Goal: Task Accomplishment & Management: Manage account settings

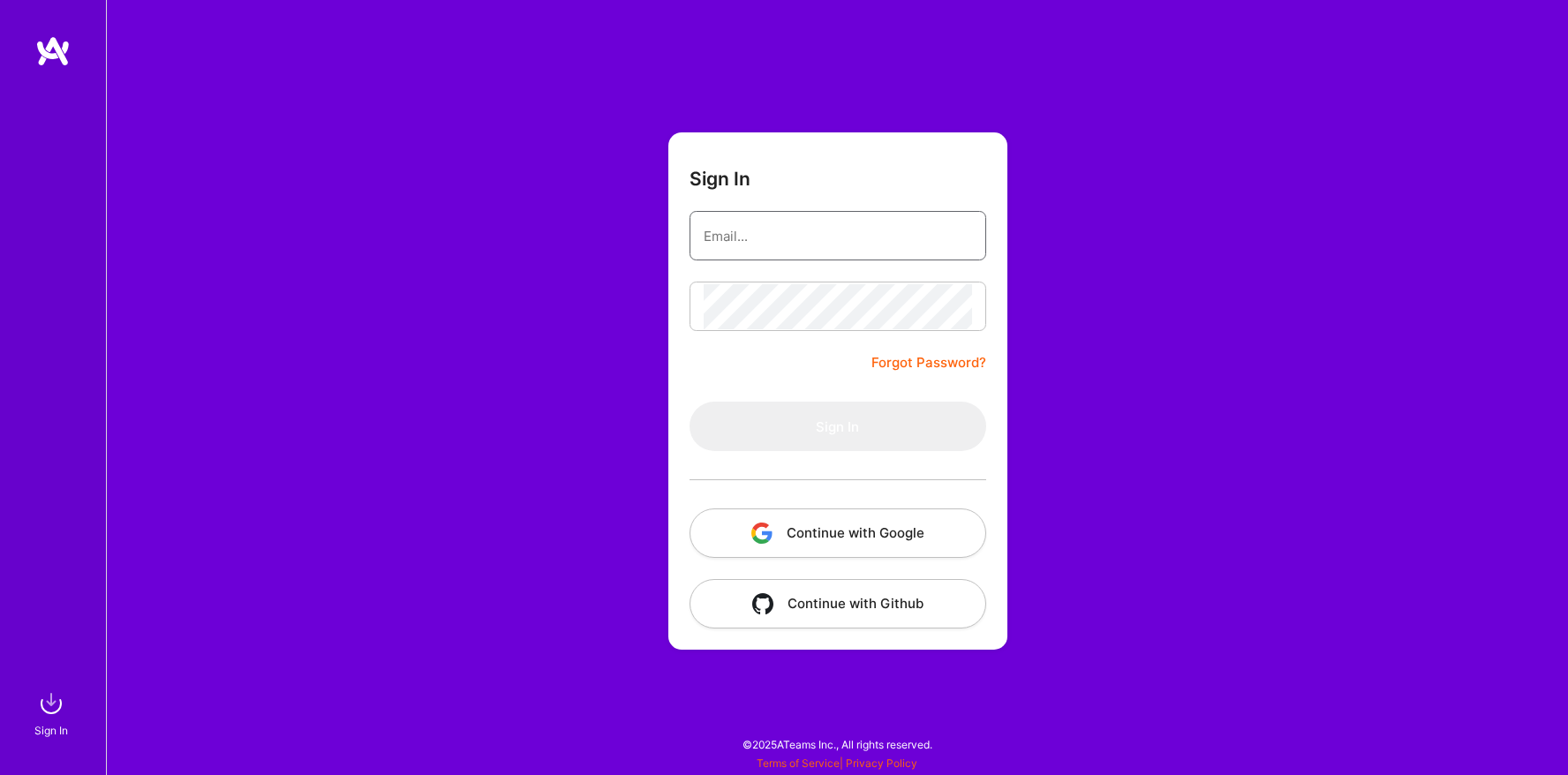
type input "[EMAIL_ADDRESS][DOMAIN_NAME]"
click at [783, 384] on form "Sign In [EMAIL_ADDRESS][DOMAIN_NAME] Forgot Password? Sign In Continue with Goo…" at bounding box center [838, 391] width 339 height 517
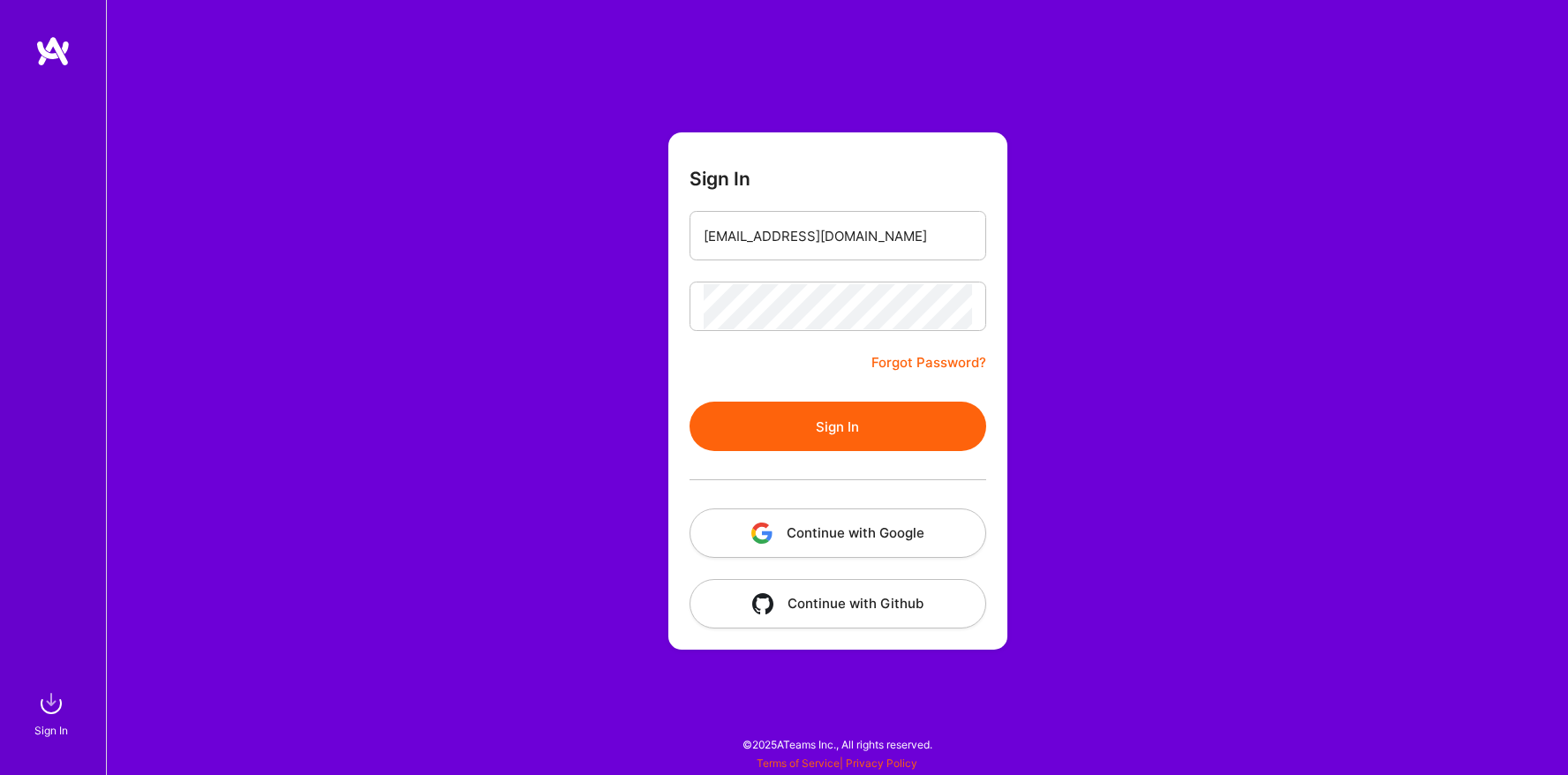
click at [785, 415] on button "Sign In" at bounding box center [838, 426] width 296 height 49
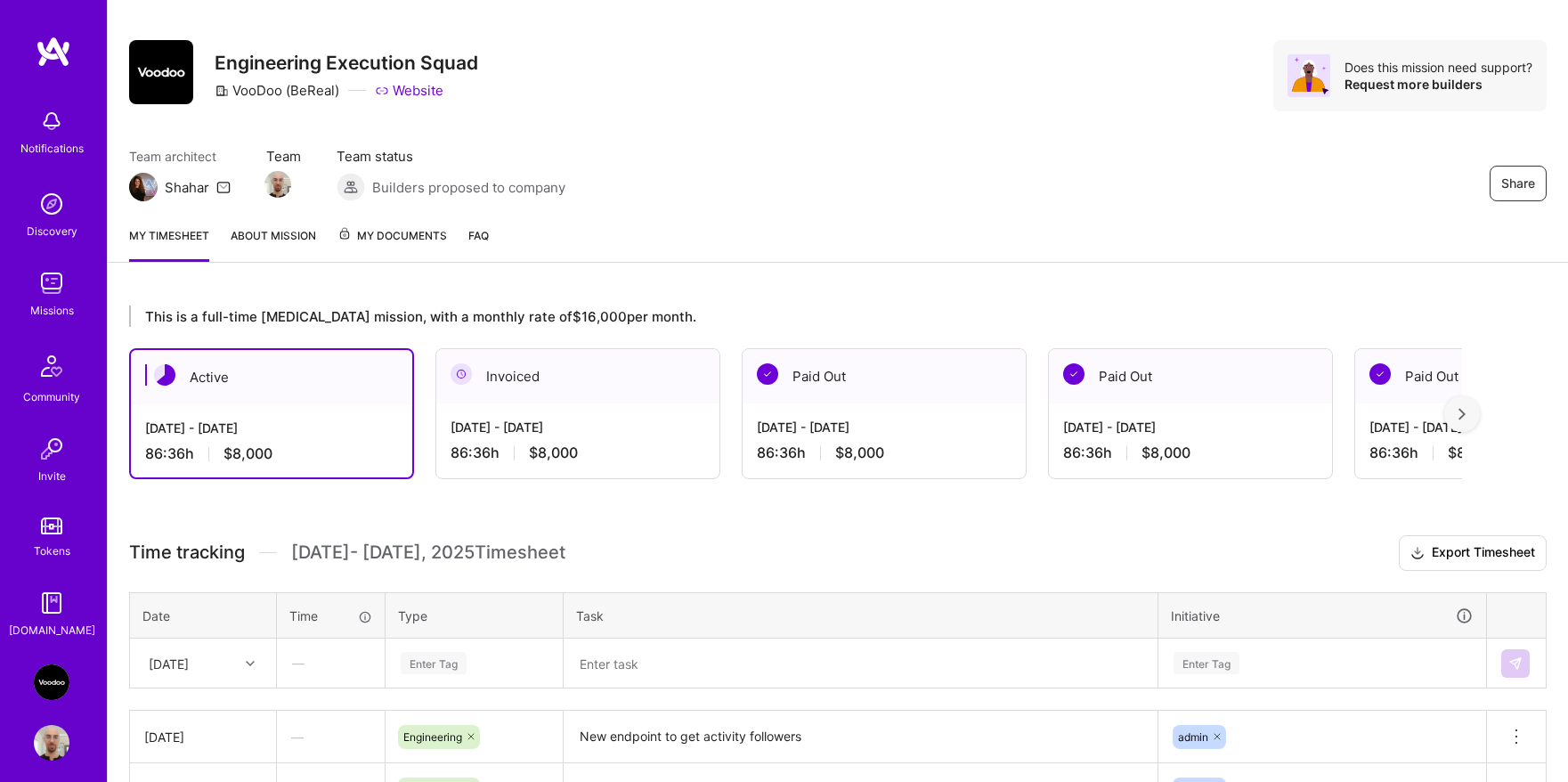
scroll to position [293, 0]
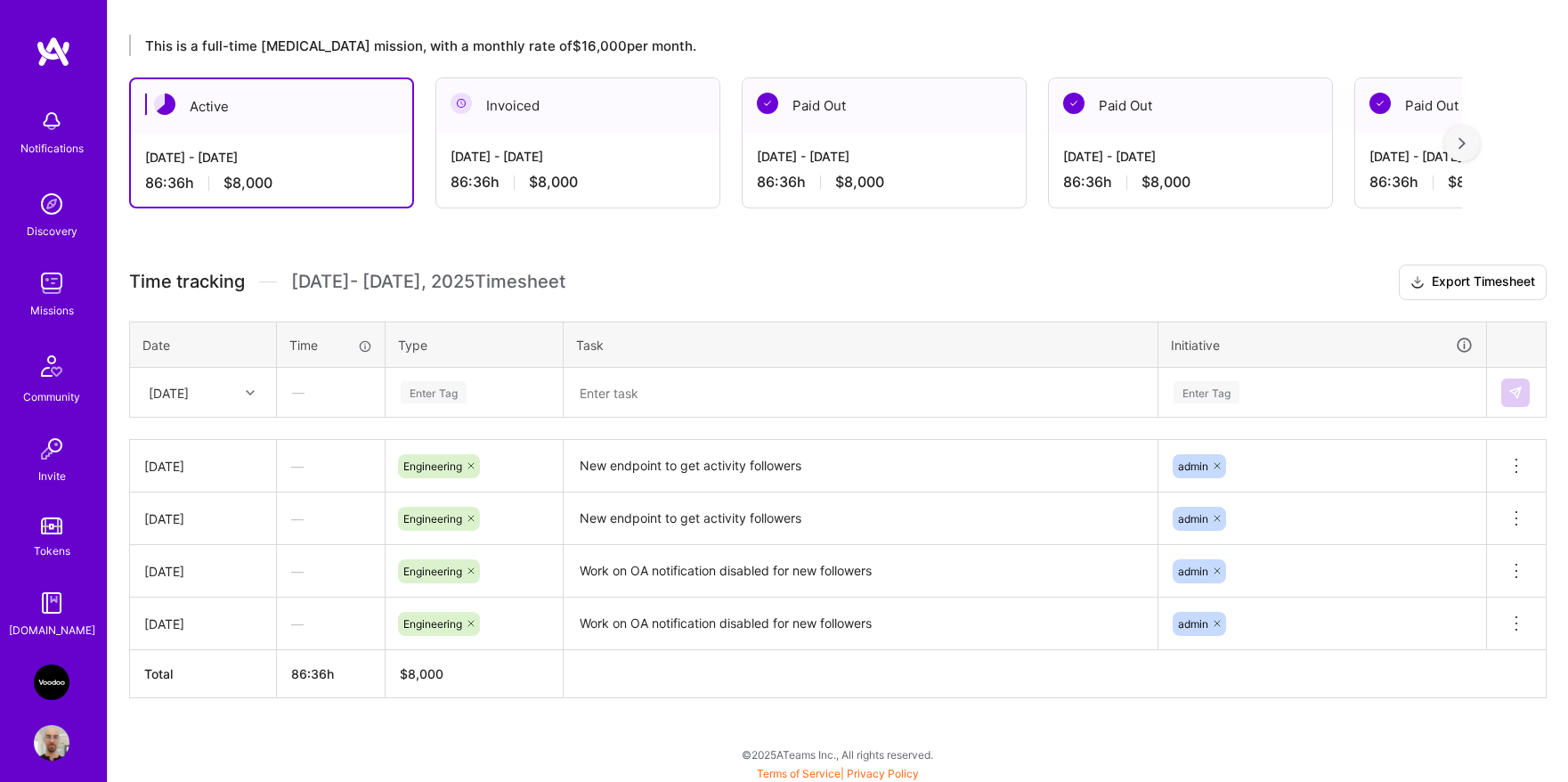
click at [251, 394] on icon at bounding box center [249, 392] width 9 height 9
click at [174, 570] on div "[DATE]" at bounding box center [203, 574] width 145 height 33
click at [475, 391] on div "Enter Tag" at bounding box center [474, 392] width 150 height 22
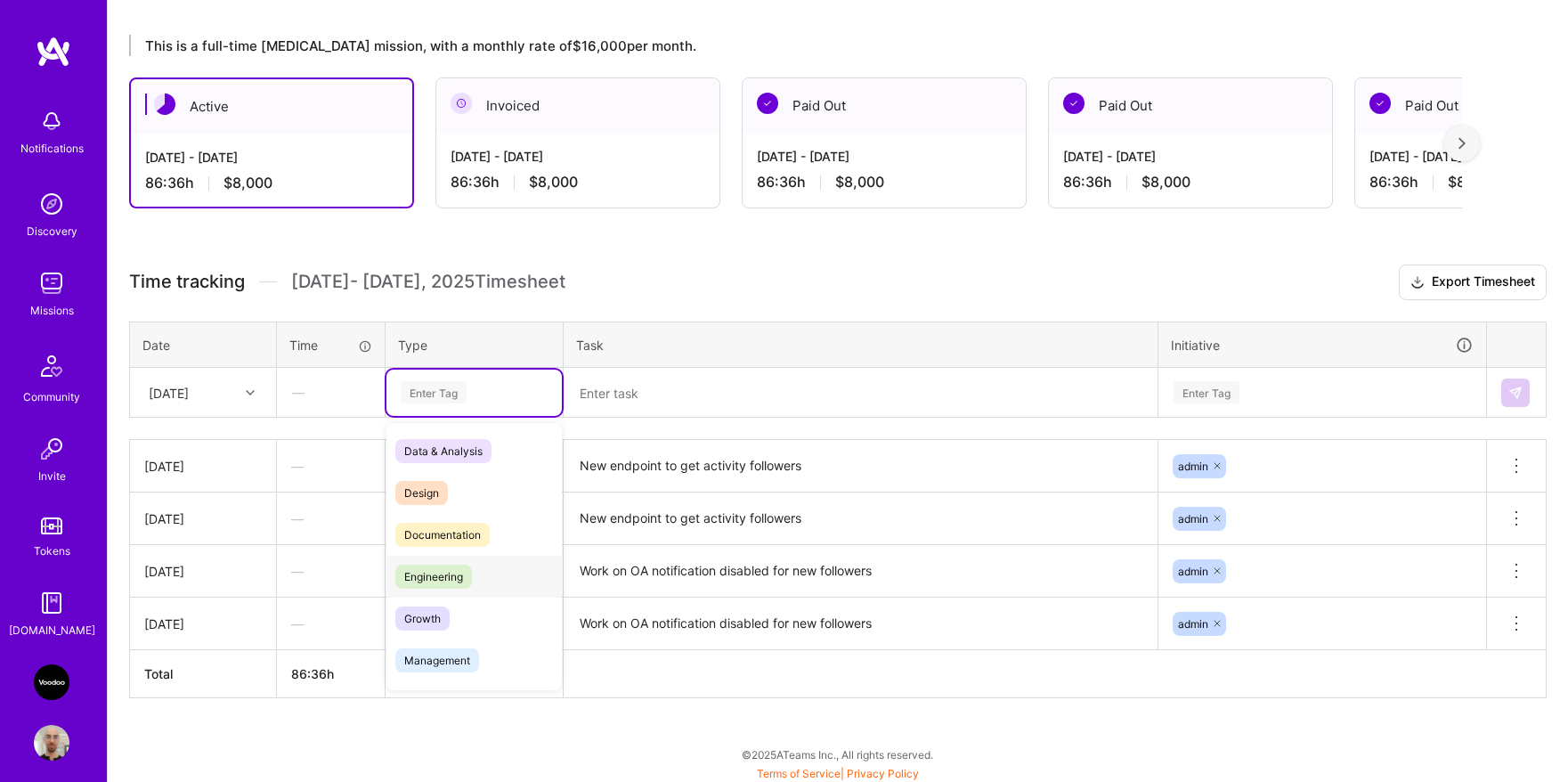
click at [451, 569] on span "Engineering" at bounding box center [433, 576] width 77 height 24
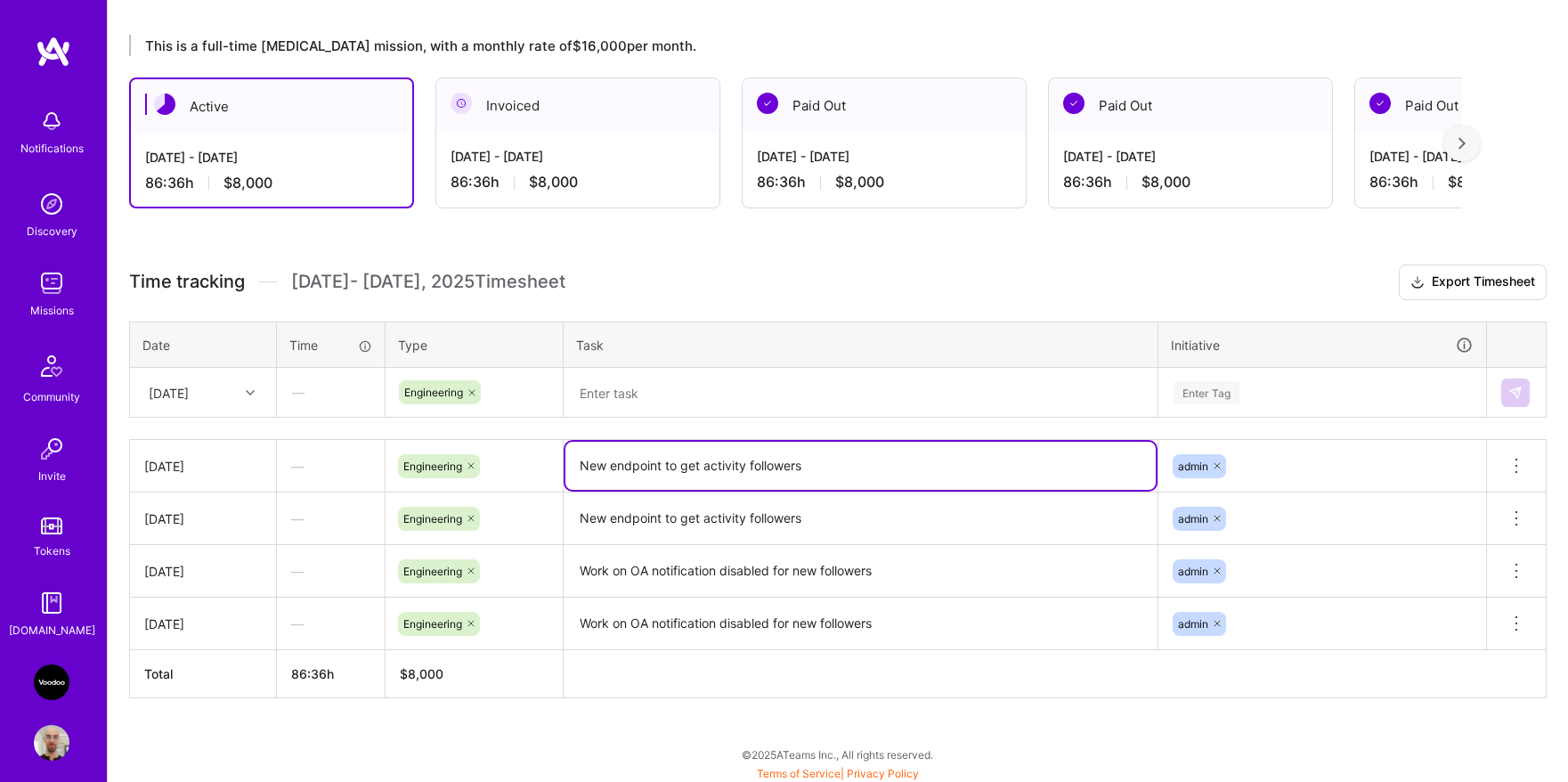
click at [647, 473] on textarea "New endpoint to get activity followers" at bounding box center [861, 466] width 590 height 49
click at [676, 401] on textarea at bounding box center [861, 393] width 590 height 47
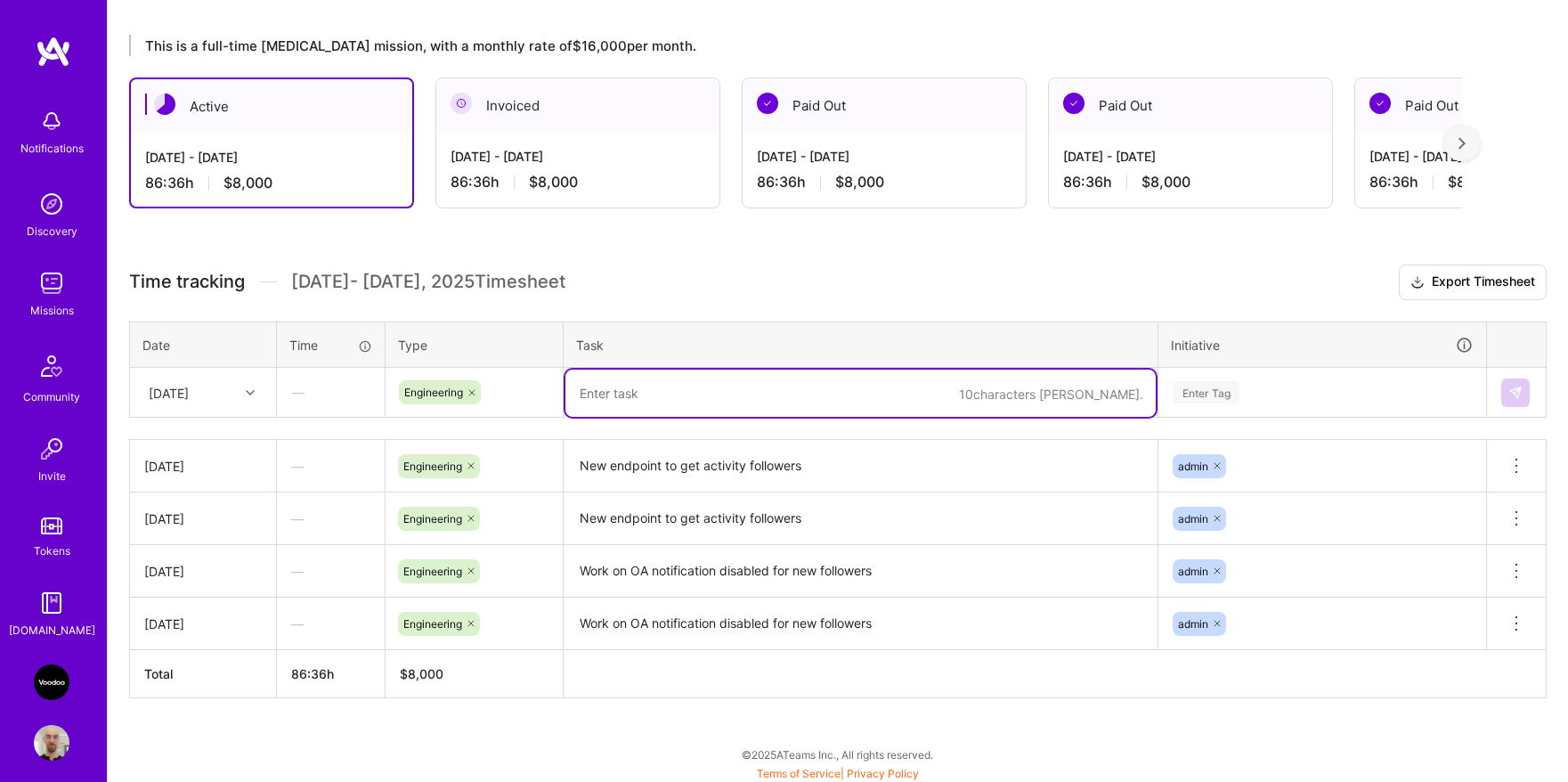
paste textarea "New endpoint to get activity followers"
type textarea "New endpoint to get activity followers"
click at [1243, 399] on div "Enter Tag" at bounding box center [1323, 392] width 301 height 22
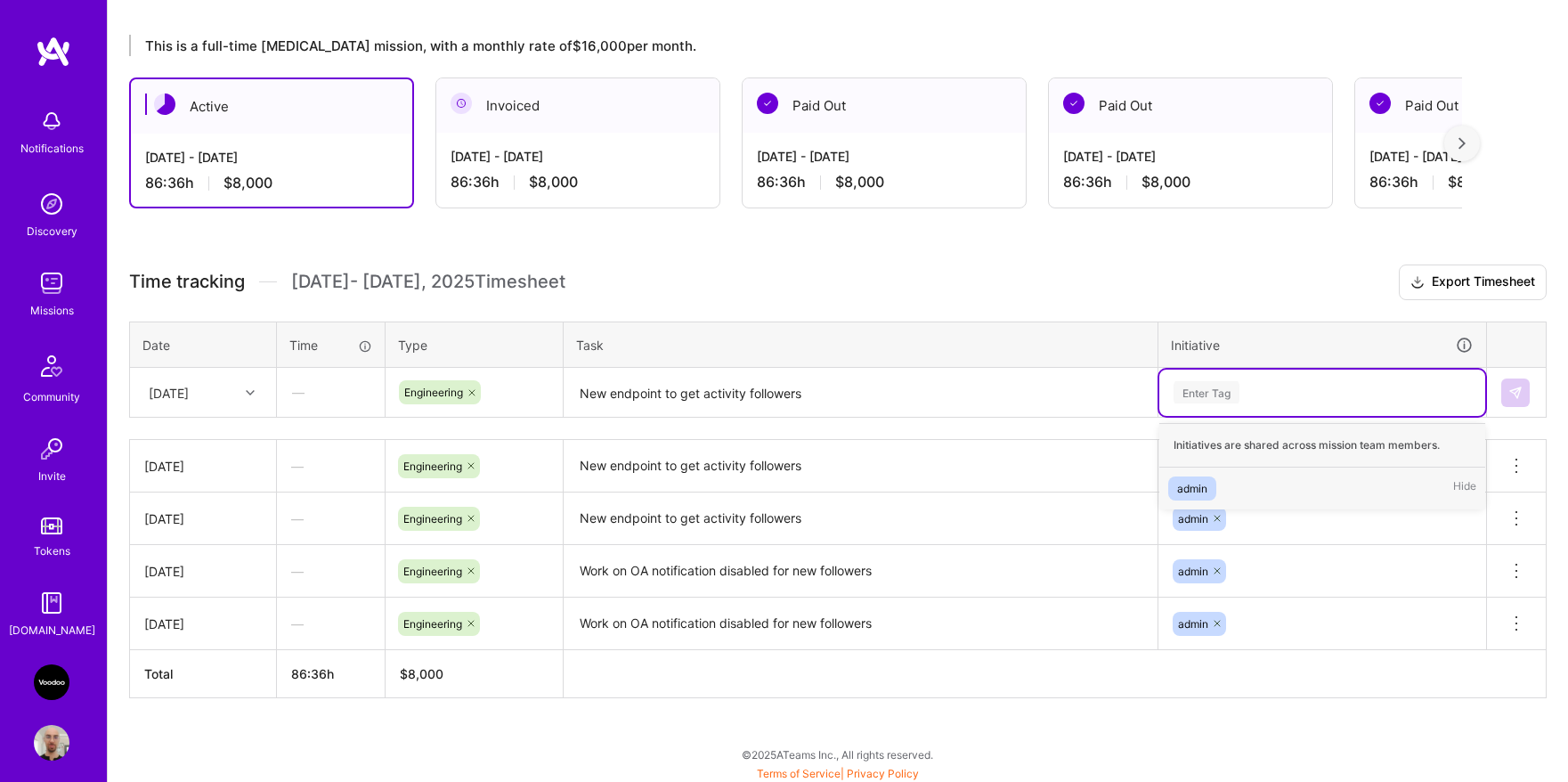
click at [1213, 479] on span "admin" at bounding box center [1192, 488] width 49 height 24
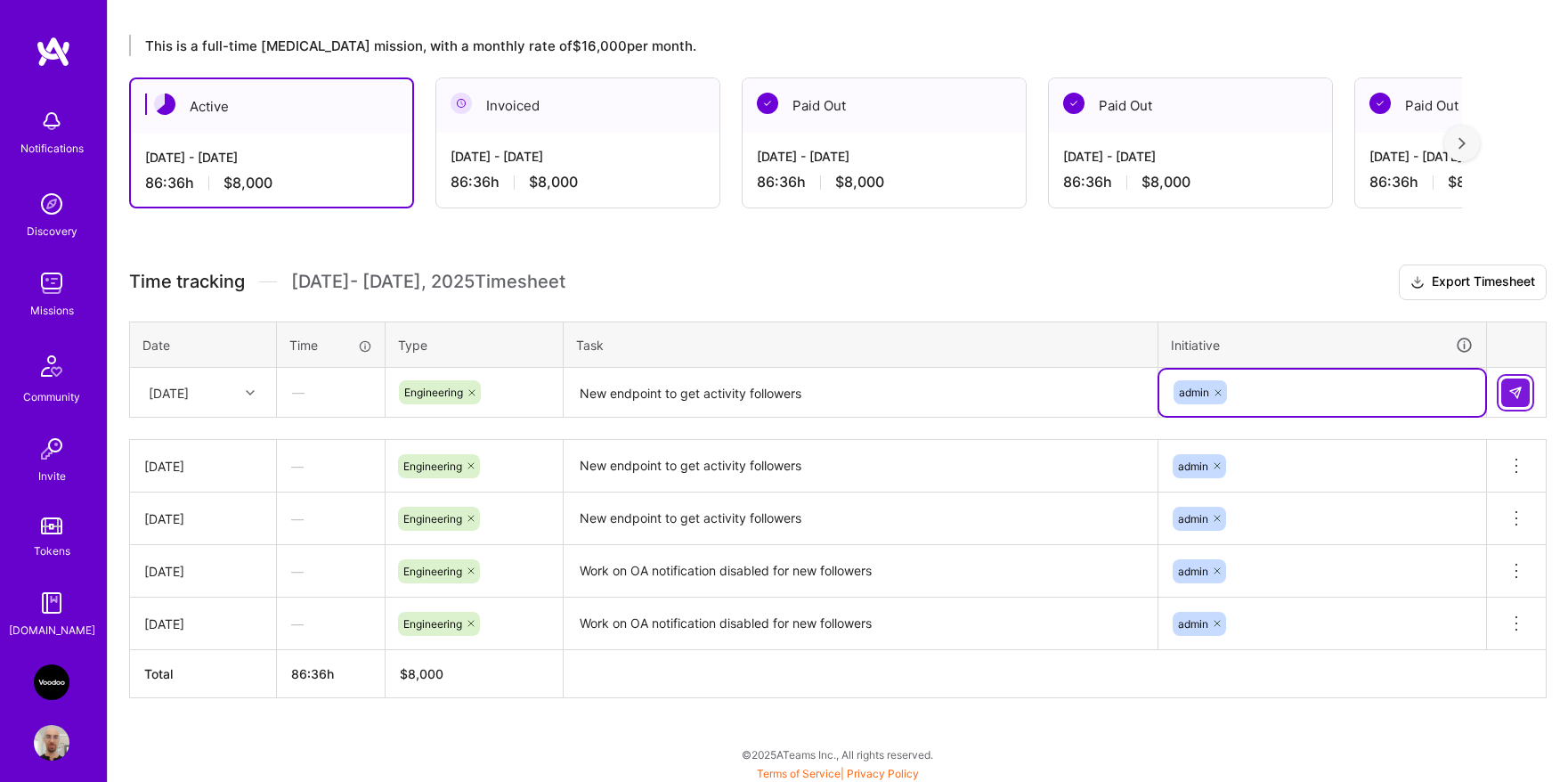
click at [1518, 390] on img at bounding box center [1516, 392] width 15 height 15
